Goal: Find specific page/section: Find specific page/section

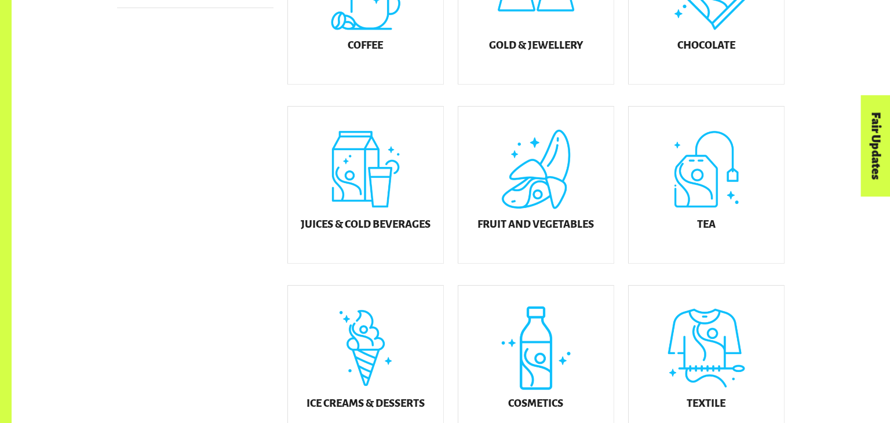
scroll to position [462, 0]
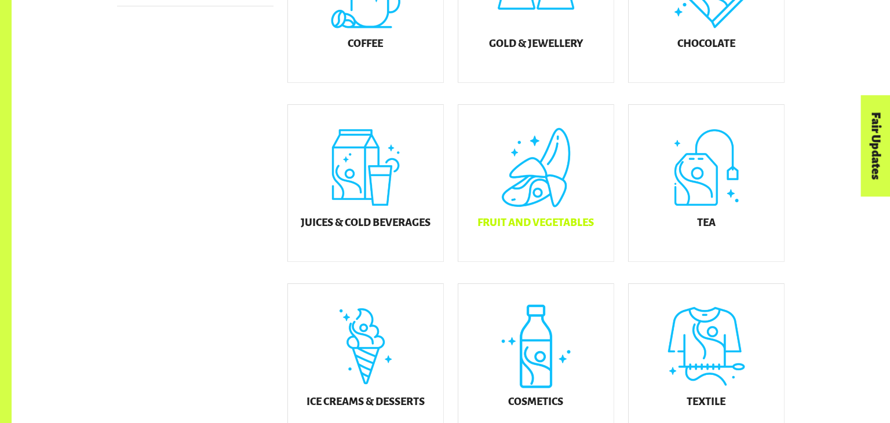
click at [507, 242] on div "Fruit and Vegetables" at bounding box center [535, 183] width 155 height 156
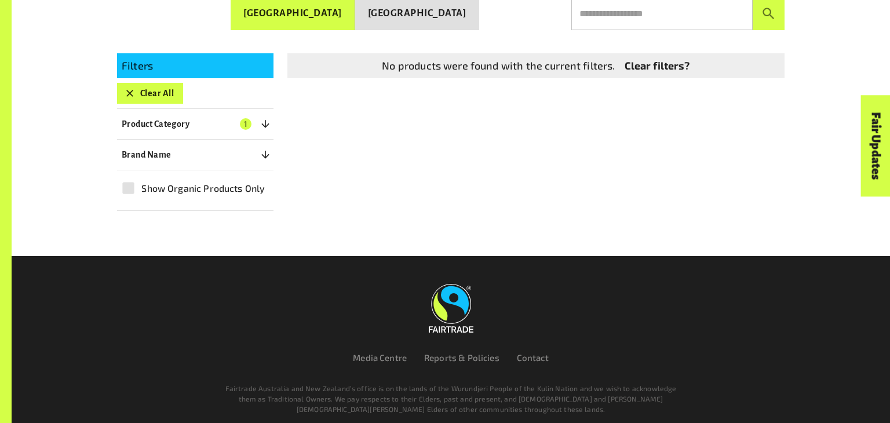
scroll to position [280, 0]
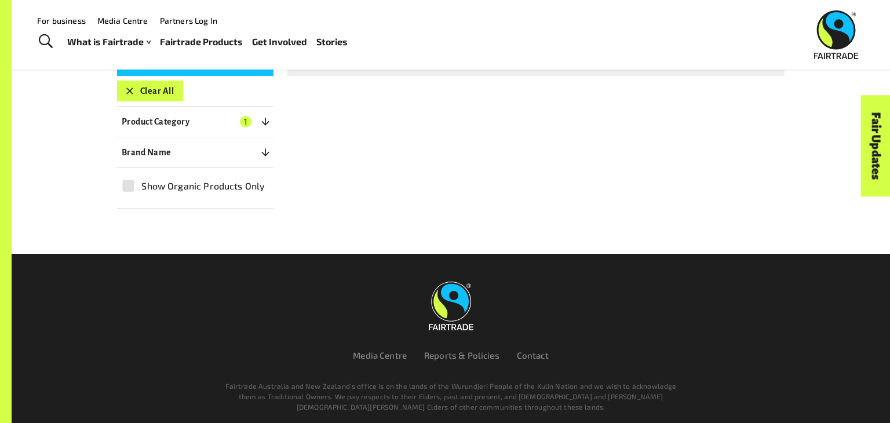
click at [84, 28] on div "What is Fairtrade How Fairtrade works Where Fairtrade works Fast facts Who we a…" at bounding box center [212, 41] width 290 height 29
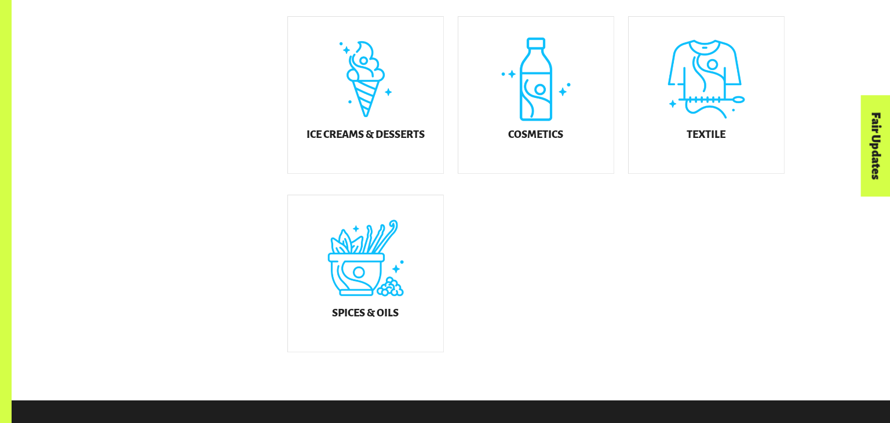
scroll to position [730, 0]
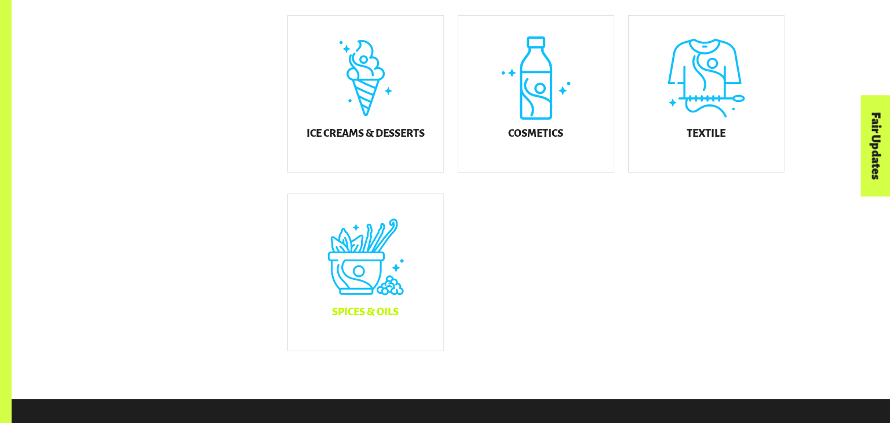
click at [400, 265] on div "Spices & Oils" at bounding box center [365, 272] width 155 height 156
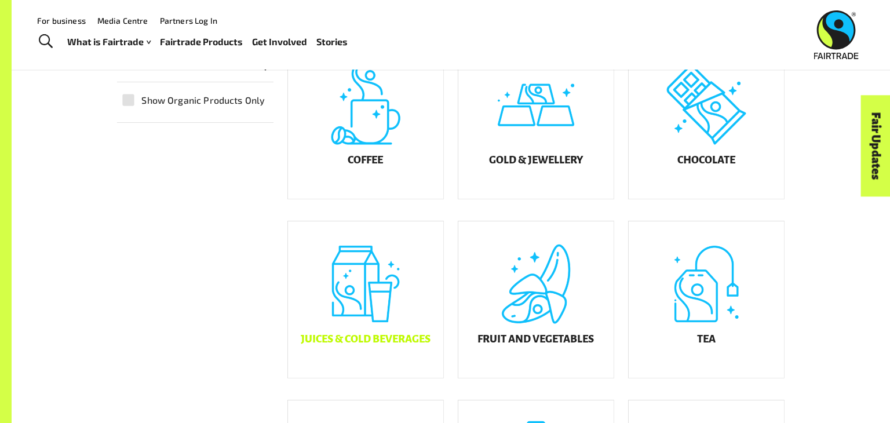
scroll to position [339, 0]
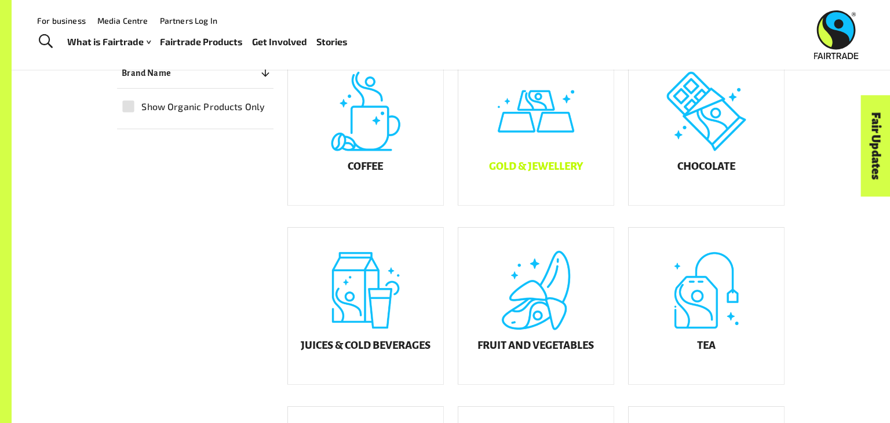
click at [554, 131] on div "Gold & Jewellery" at bounding box center [535, 127] width 155 height 156
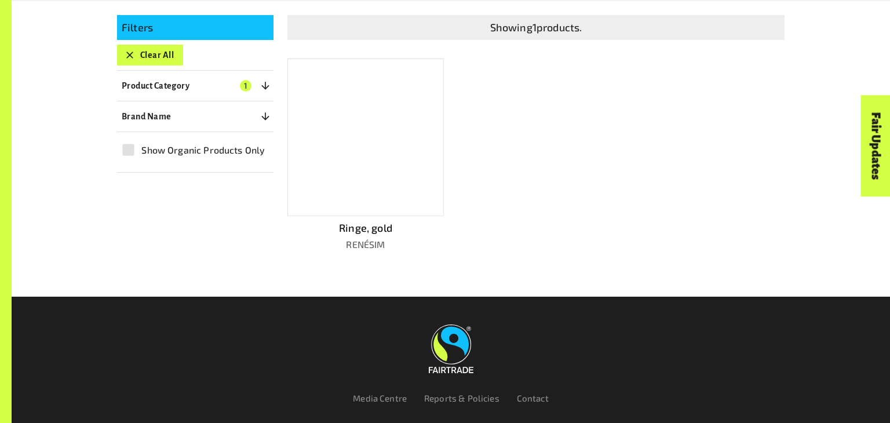
scroll to position [317, 0]
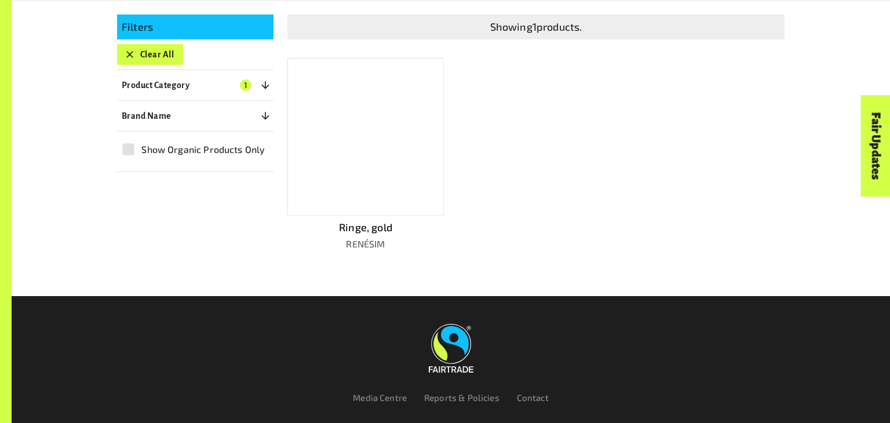
click at [512, 183] on div "Showing 1 products. Ringe, gold RENÉSIM" at bounding box center [528, 123] width 511 height 255
